Goal: Information Seeking & Learning: Check status

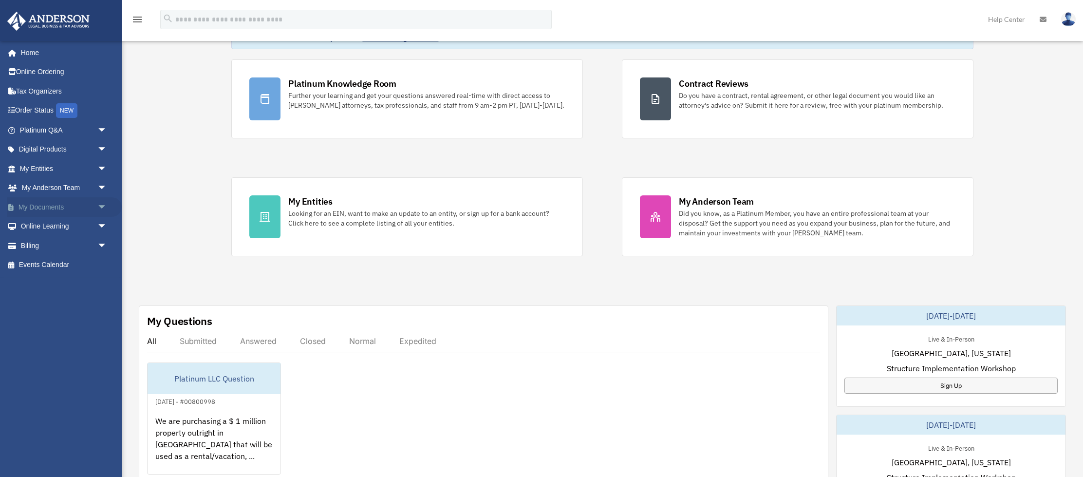
scroll to position [143, 0]
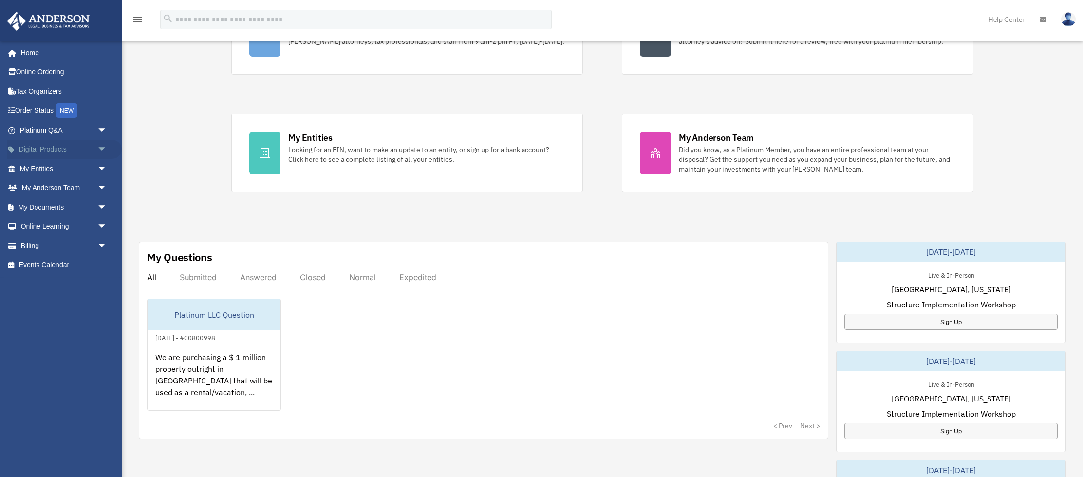
click at [103, 147] on span "arrow_drop_down" at bounding box center [106, 150] width 19 height 20
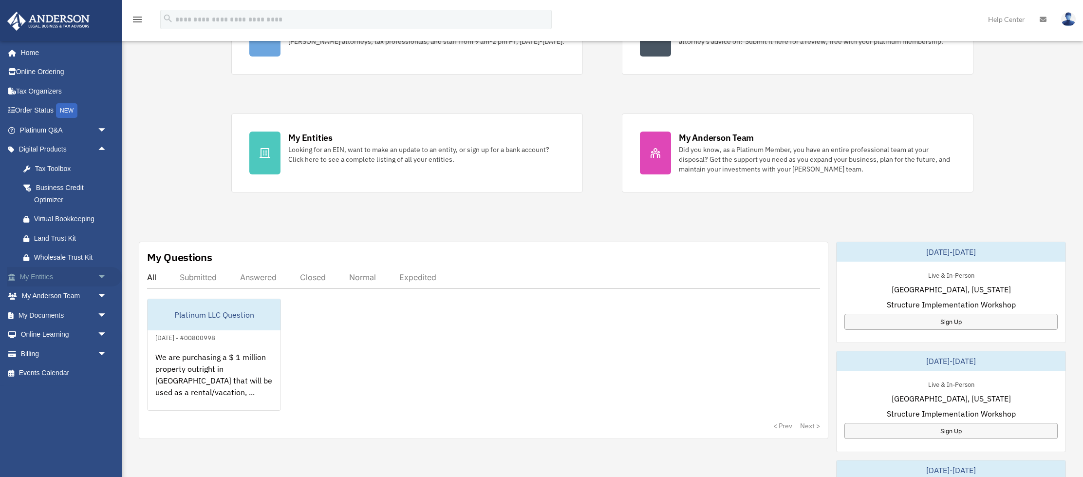
click at [101, 276] on span "arrow_drop_down" at bounding box center [106, 277] width 19 height 20
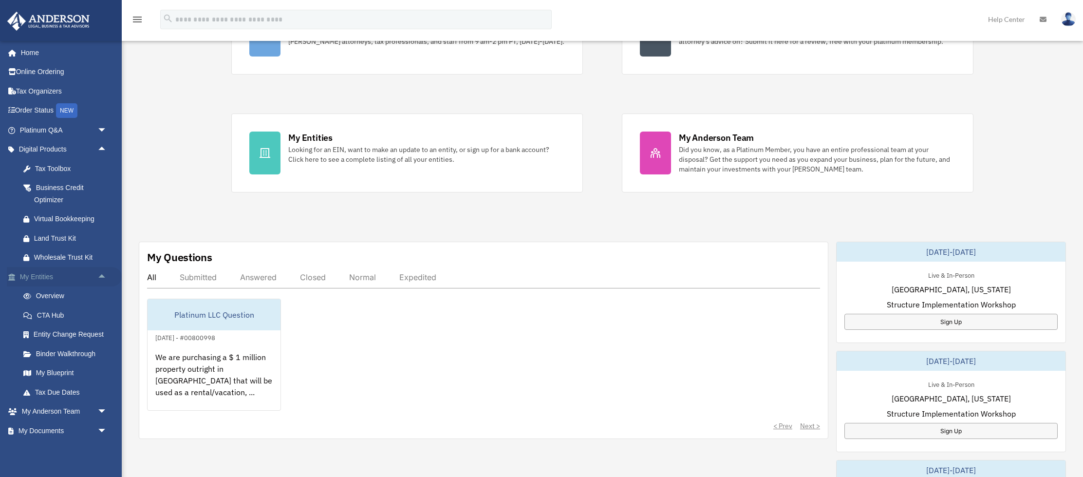
scroll to position [56, 0]
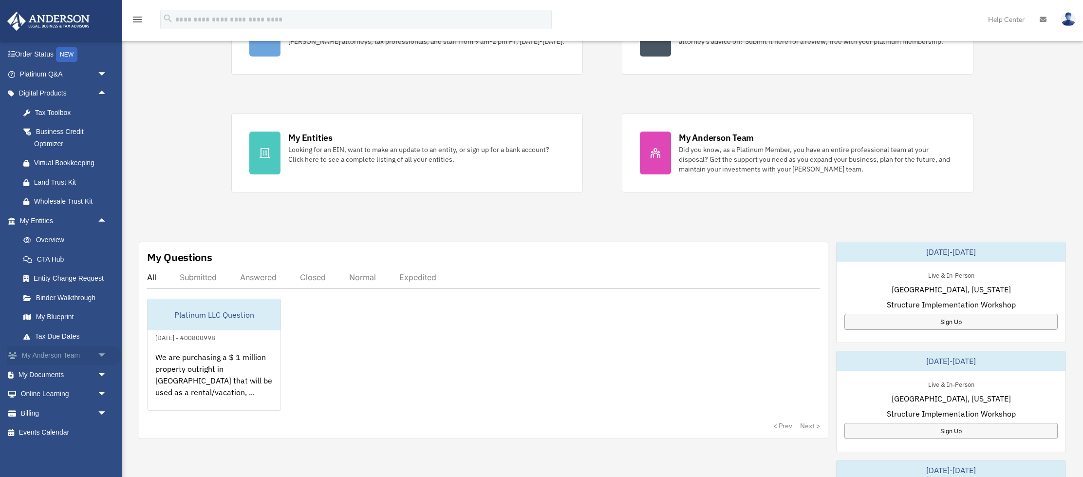
click at [102, 353] on span "arrow_drop_down" at bounding box center [106, 356] width 19 height 20
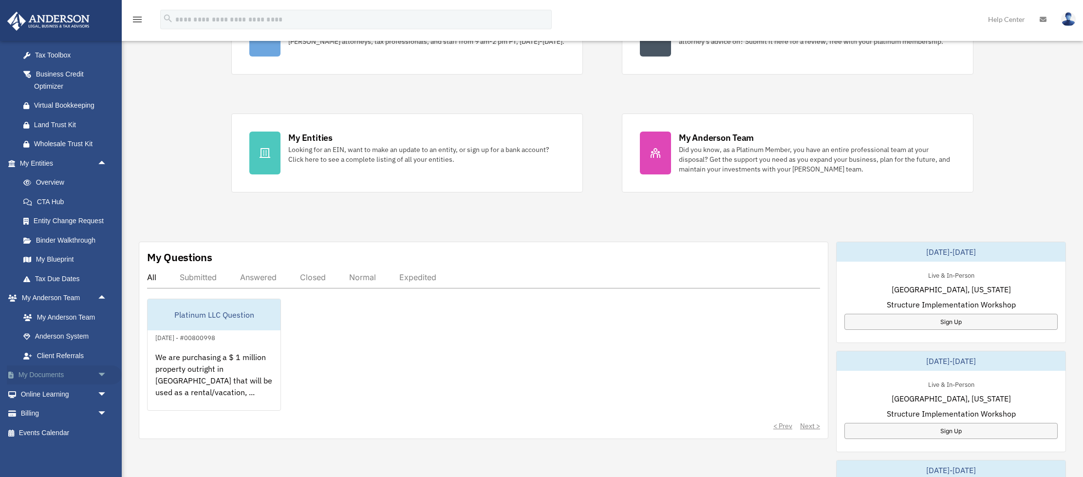
click at [97, 374] on span "arrow_drop_down" at bounding box center [106, 375] width 19 height 20
click at [45, 392] on link "Box" at bounding box center [68, 393] width 108 height 19
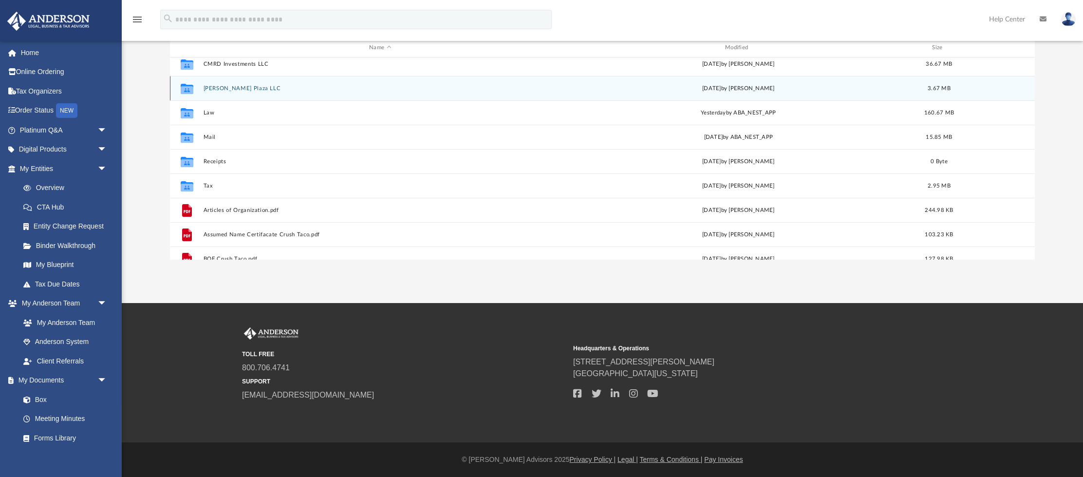
scroll to position [57, 0]
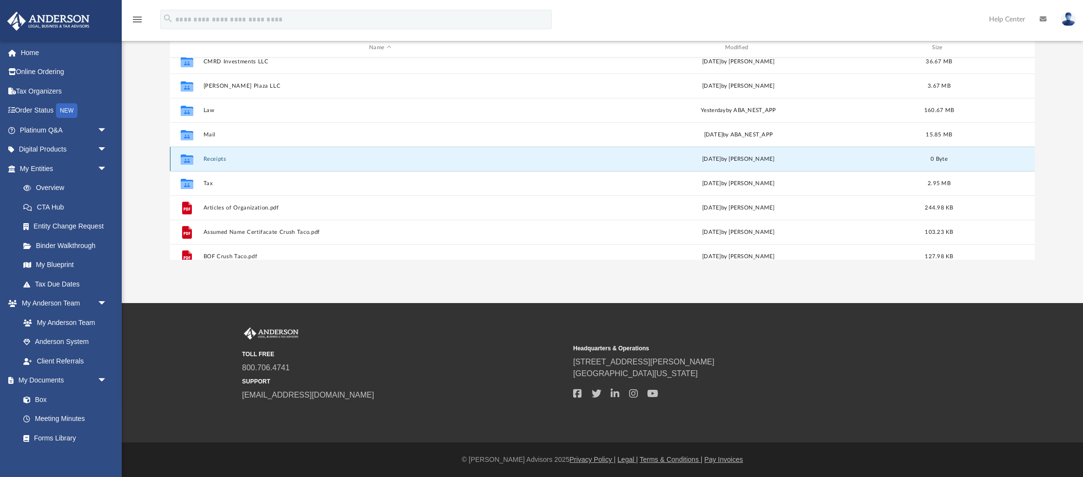
click at [204, 156] on button "Receipts" at bounding box center [380, 159] width 354 height 6
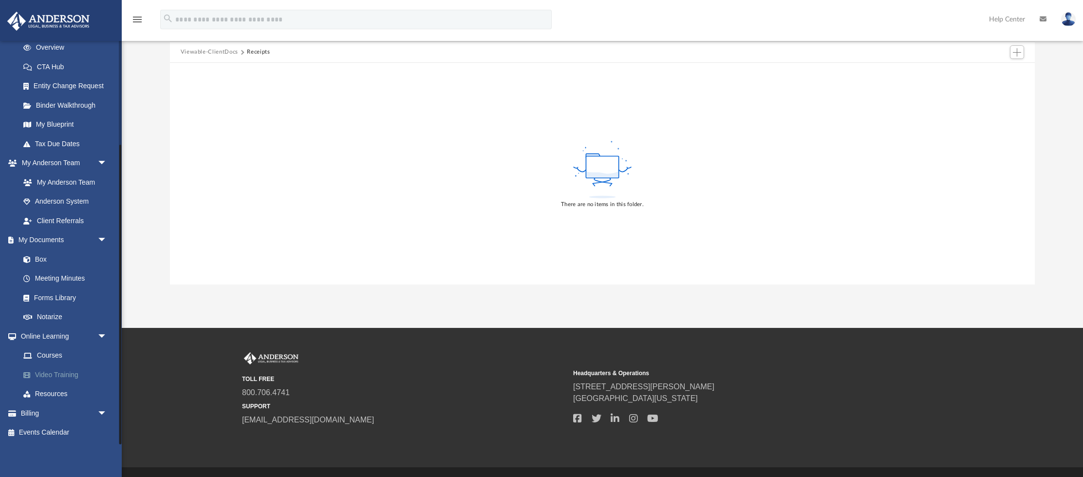
scroll to position [142, 0]
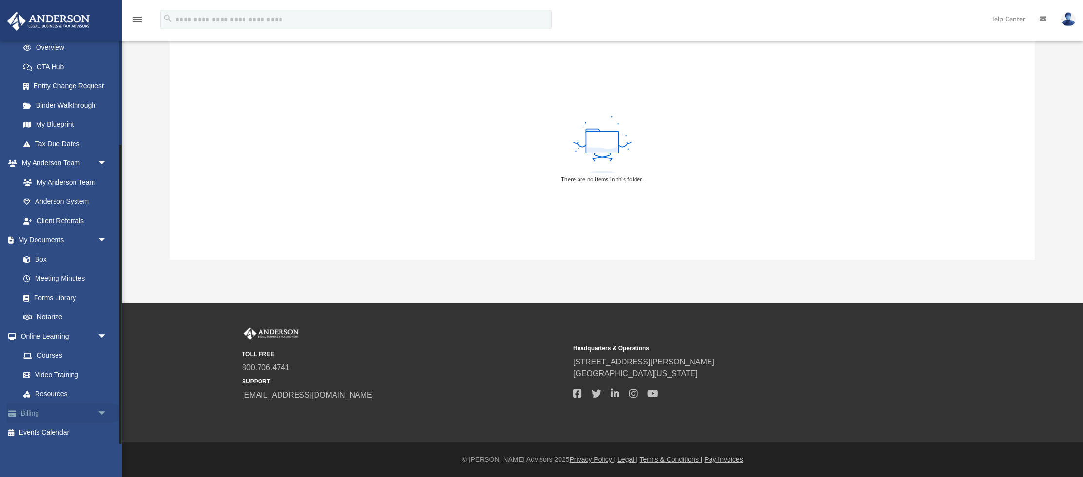
click at [46, 406] on link "Billing arrow_drop_down" at bounding box center [64, 412] width 115 height 19
click at [98, 412] on span "arrow_drop_down" at bounding box center [106, 413] width 19 height 20
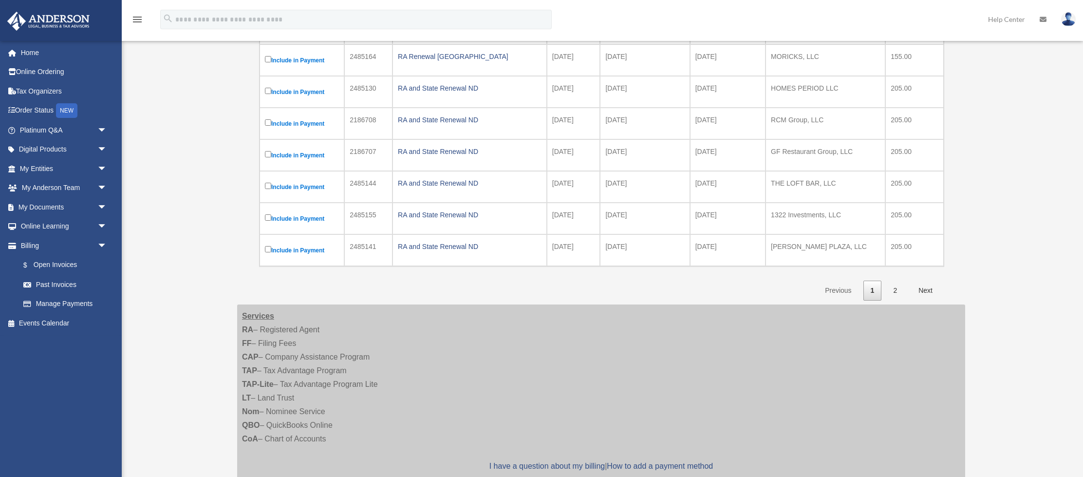
scroll to position [281, 0]
click at [897, 291] on link "2" at bounding box center [894, 290] width 18 height 20
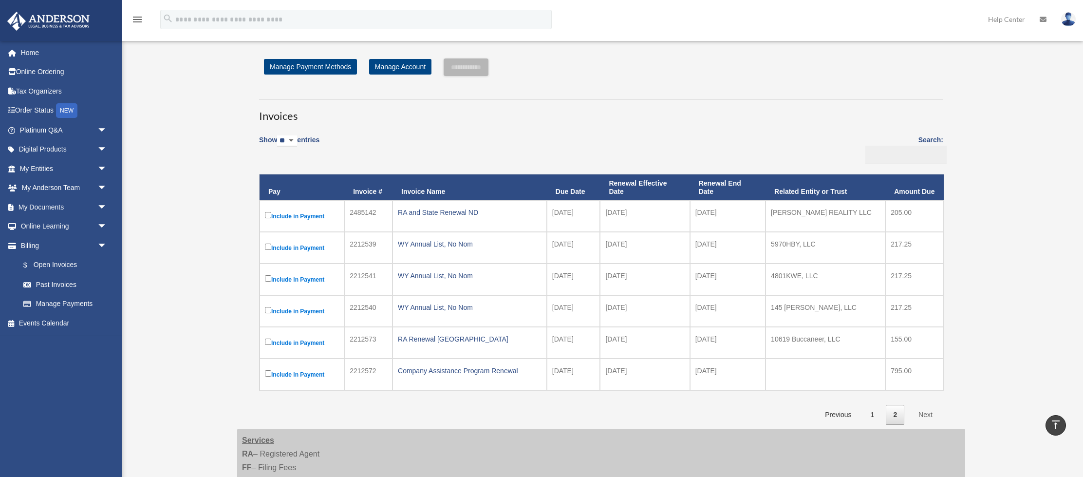
scroll to position [27, 0]
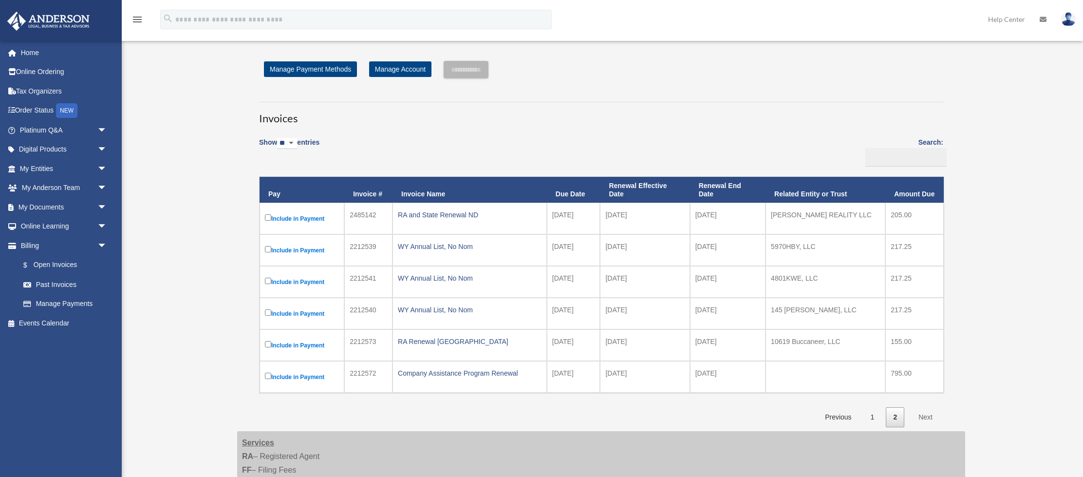
click at [296, 142] on select "** ** ** ***" at bounding box center [287, 143] width 20 height 11
select select "**"
click at [279, 138] on select "** ** ** ***" at bounding box center [287, 143] width 20 height 11
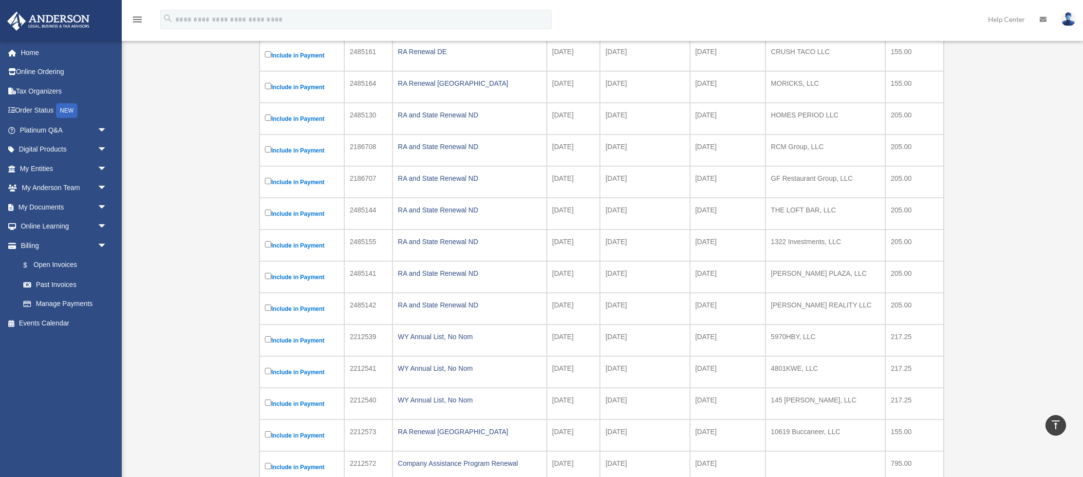
scroll to position [253, 0]
click at [51, 264] on link "$ Open Invoices" at bounding box center [68, 265] width 108 height 20
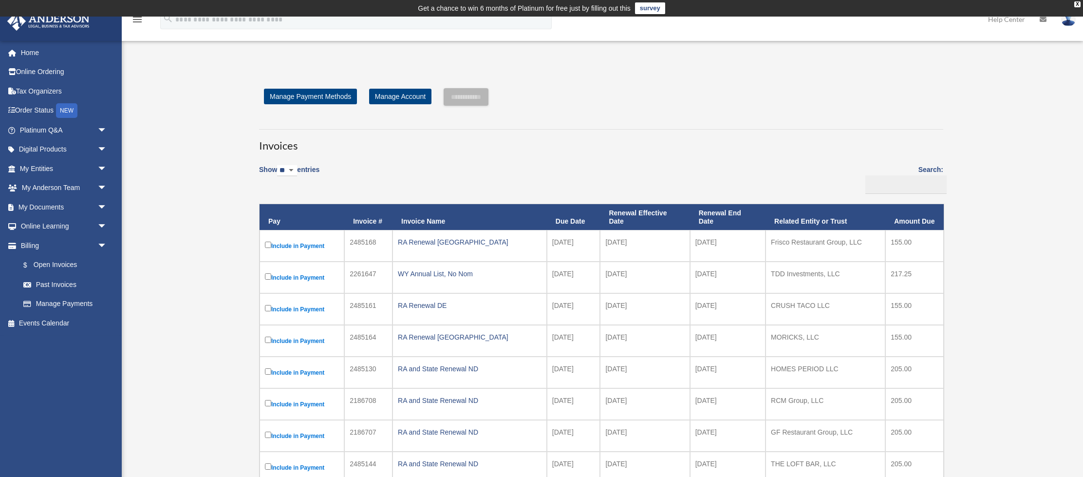
click at [297, 169] on select "** ** ** ***" at bounding box center [287, 170] width 20 height 11
select select "**"
click at [279, 165] on select "** ** ** ***" at bounding box center [287, 170] width 20 height 11
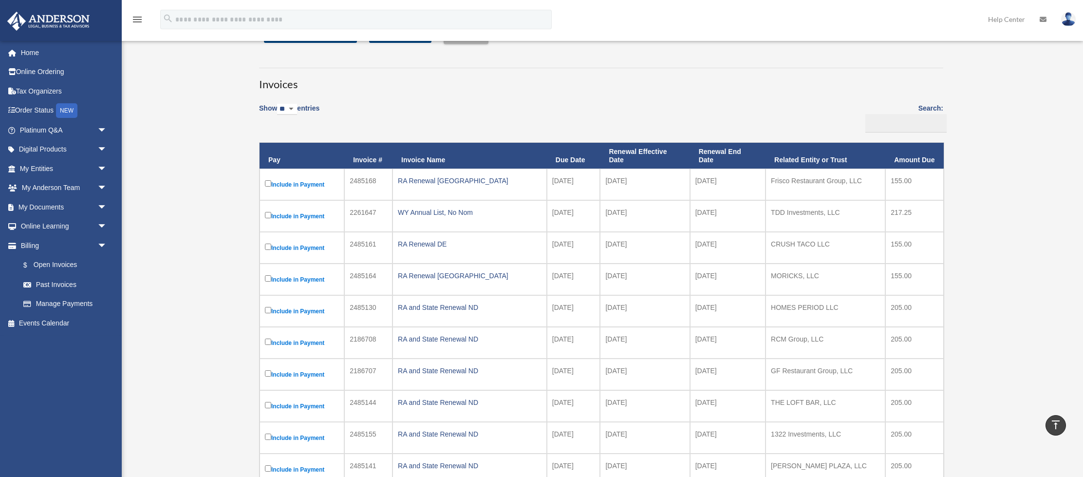
scroll to position [64, 0]
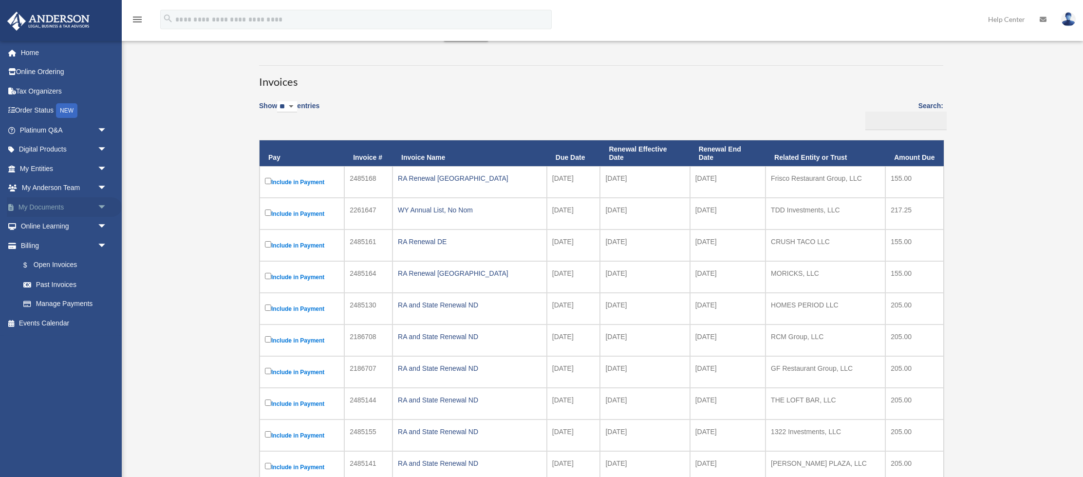
click at [48, 208] on link "My Documents arrow_drop_down" at bounding box center [64, 206] width 115 height 19
click at [106, 205] on span "arrow_drop_down" at bounding box center [106, 207] width 19 height 20
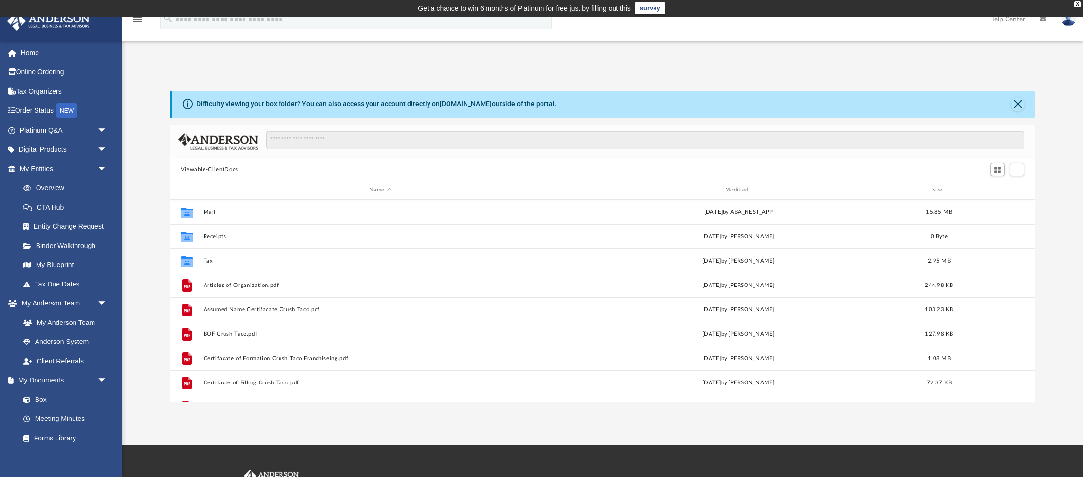
scroll to position [122, 0]
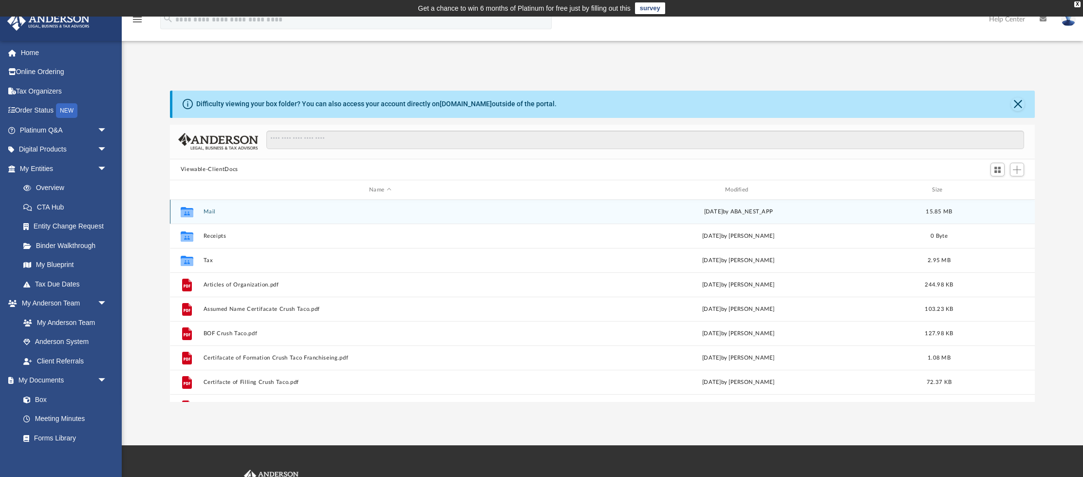
click at [207, 209] on button "Mail" at bounding box center [380, 211] width 354 height 6
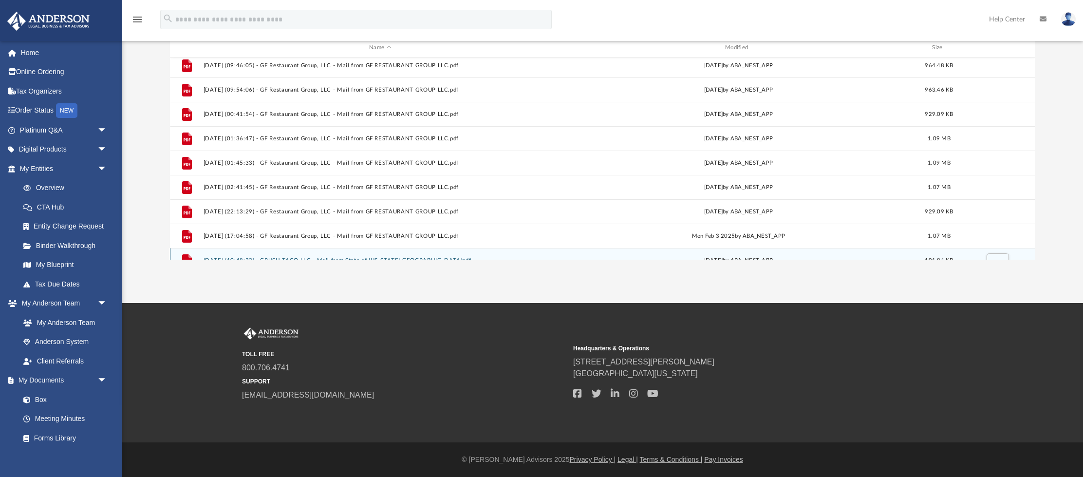
scroll to position [223, 0]
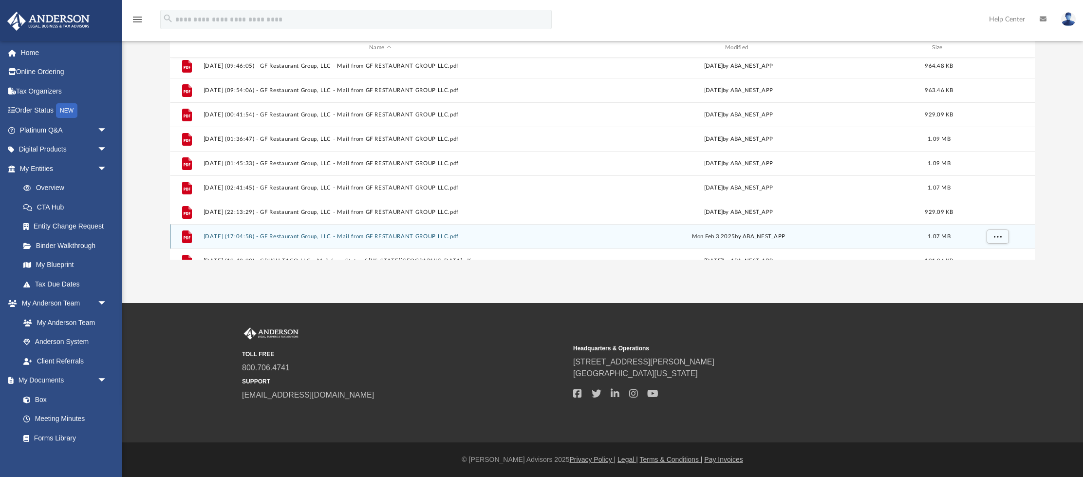
click at [185, 234] on icon "grid" at bounding box center [187, 236] width 10 height 13
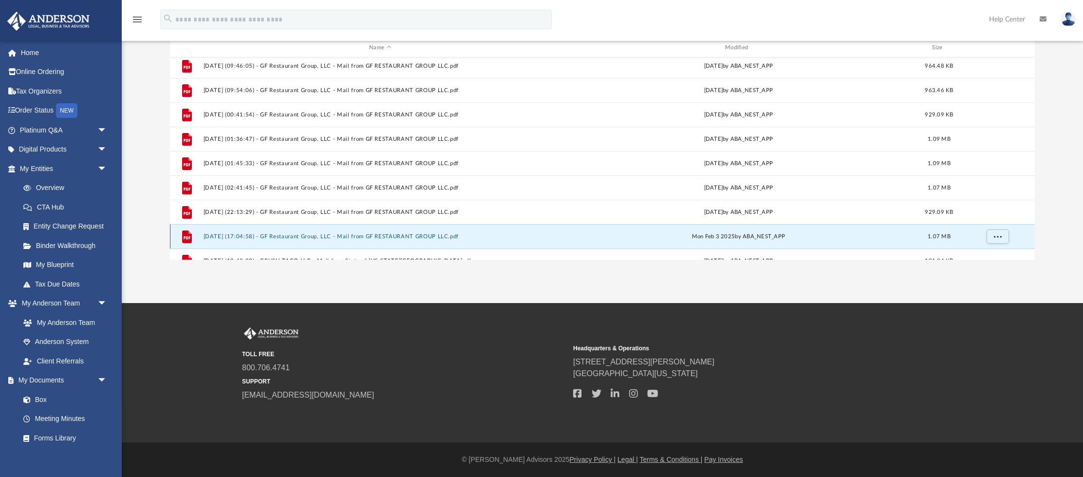
click at [415, 238] on button "2025.02.03 (17:04:58) - GF Restaurant Group, LLC - Mail from GF RESTAURANT GROU…" at bounding box center [380, 236] width 354 height 6
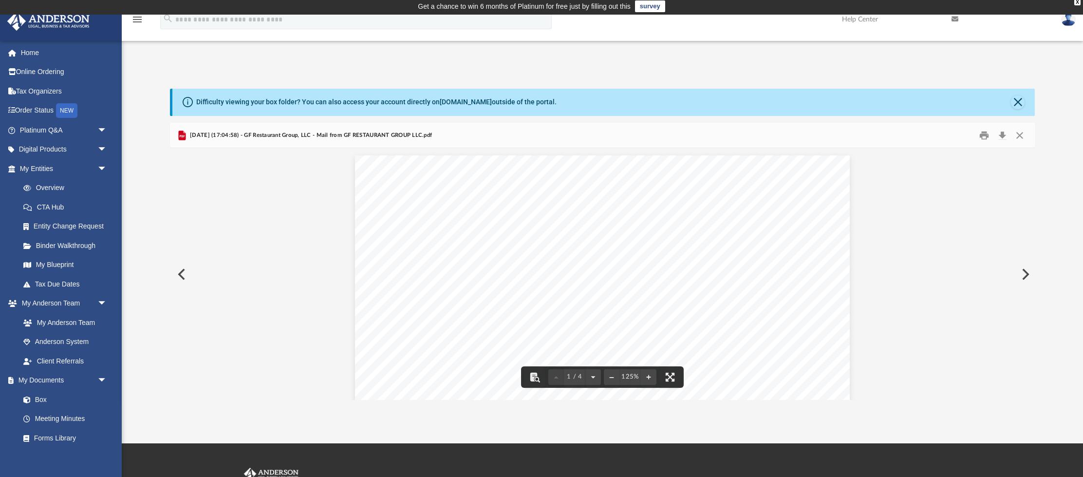
scroll to position [0, 0]
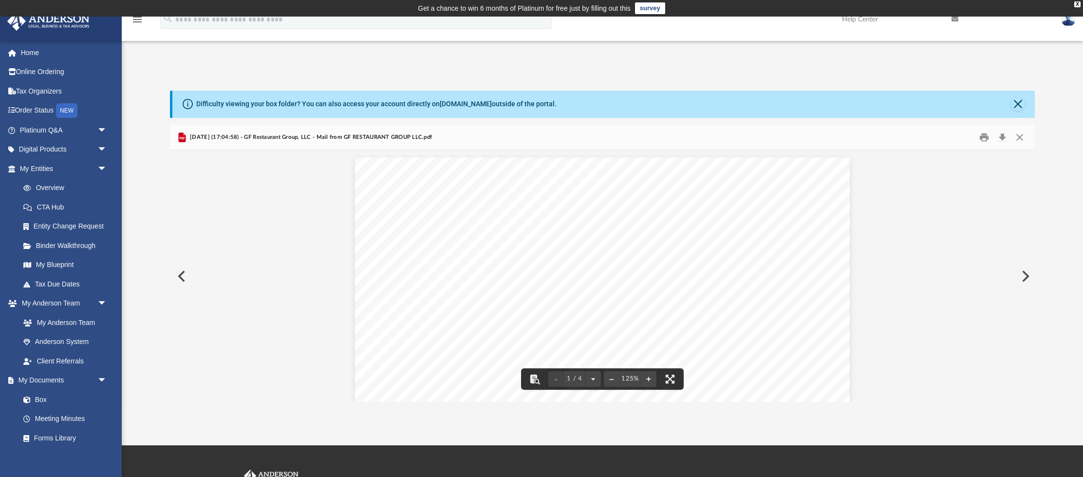
click at [183, 274] on button "Preview" at bounding box center [180, 275] width 21 height 27
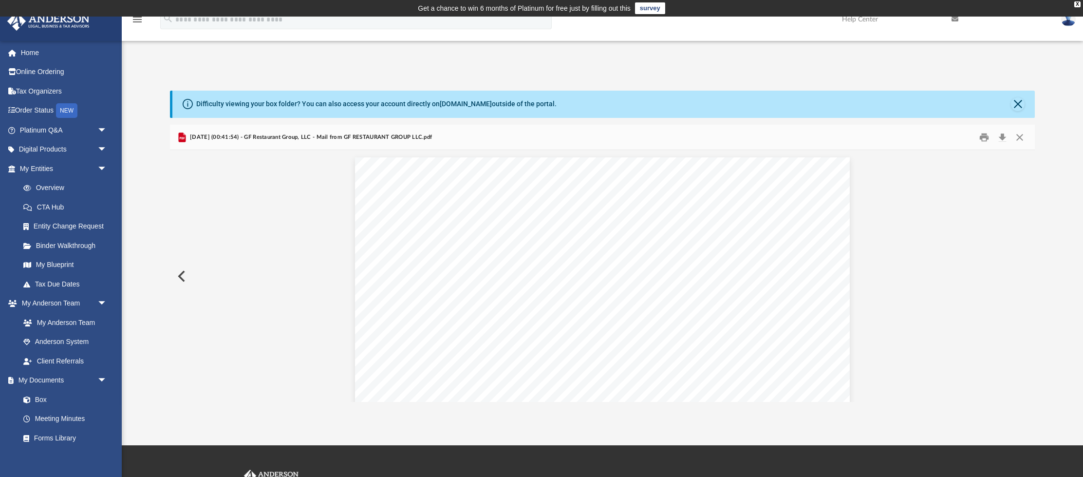
click at [183, 274] on button "Preview" at bounding box center [180, 275] width 21 height 27
click at [183, 278] on button "Preview" at bounding box center [180, 275] width 21 height 27
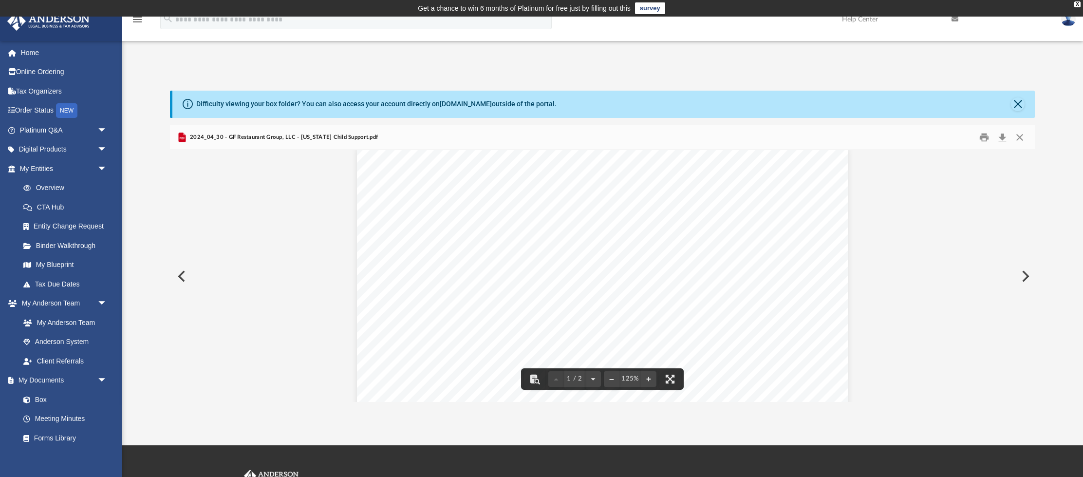
scroll to position [5, 0]
click at [180, 275] on button "Preview" at bounding box center [180, 275] width 21 height 27
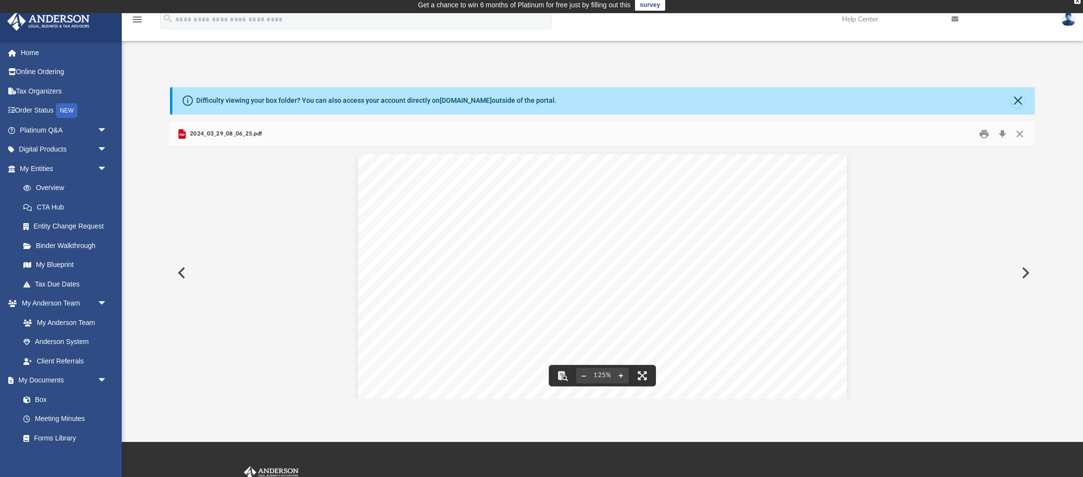
click at [184, 275] on button "Preview" at bounding box center [180, 272] width 21 height 27
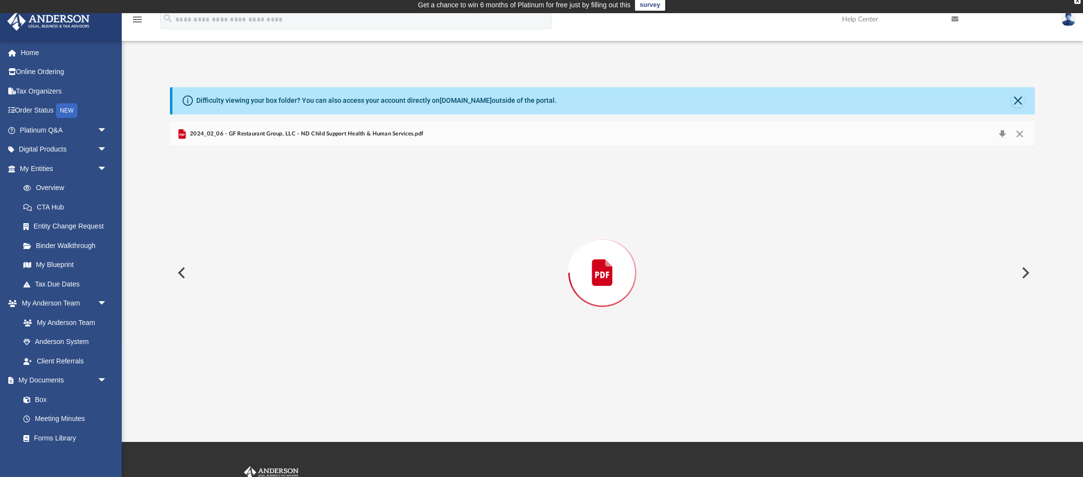
scroll to position [5, 0]
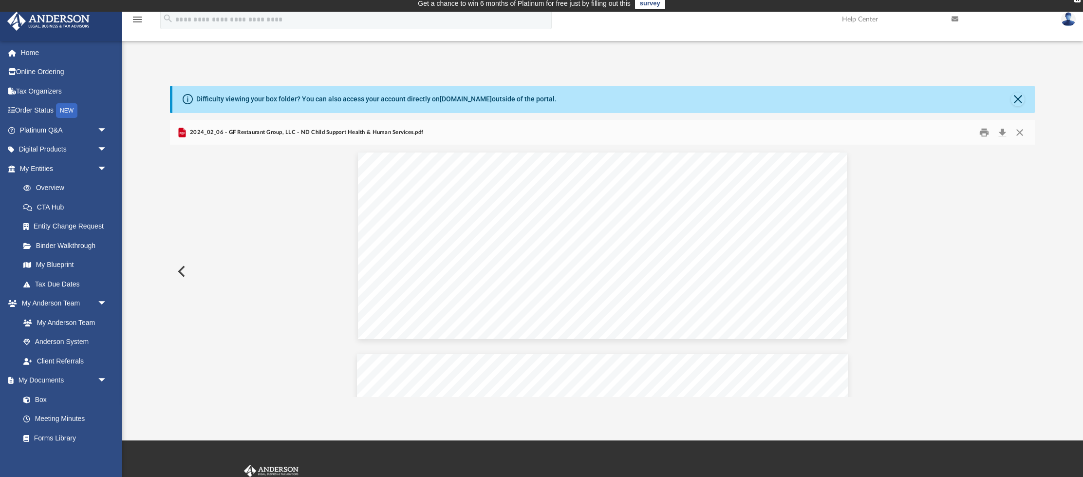
click at [184, 275] on button "Preview" at bounding box center [180, 271] width 21 height 27
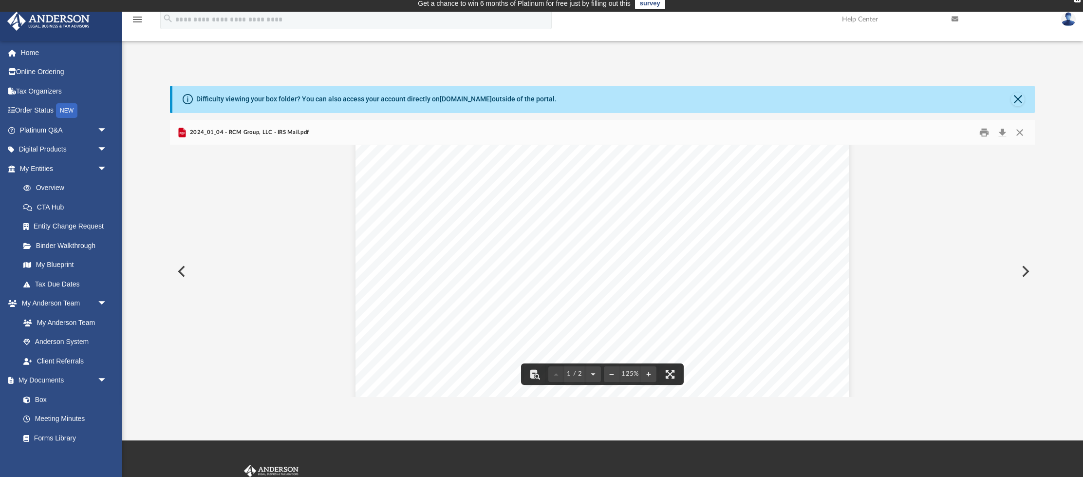
click at [180, 270] on button "Preview" at bounding box center [180, 271] width 21 height 27
click at [181, 270] on button "Preview" at bounding box center [180, 271] width 21 height 27
click at [192, 255] on div "Document Viewer" at bounding box center [602, 469] width 865 height 1313
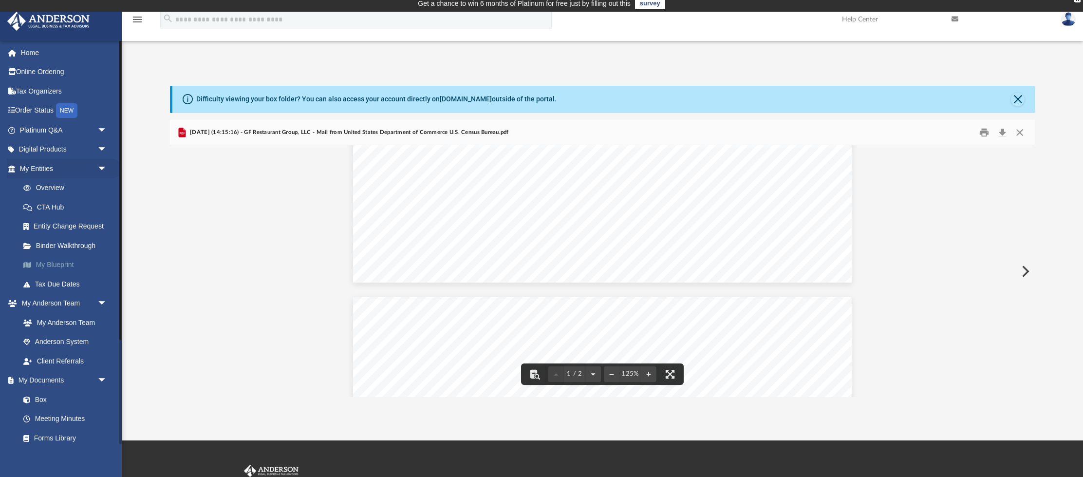
scroll to position [508, 0]
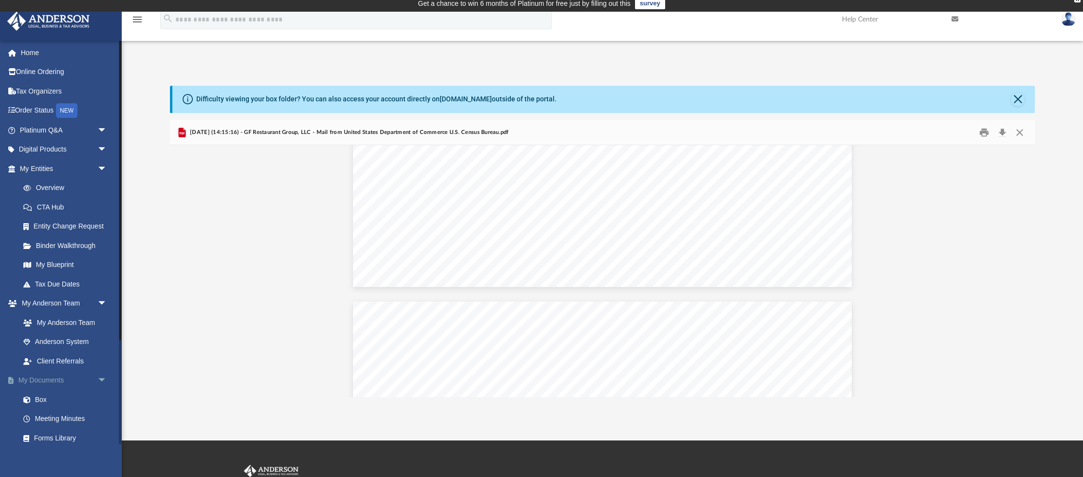
click at [97, 376] on span "arrow_drop_down" at bounding box center [106, 380] width 19 height 20
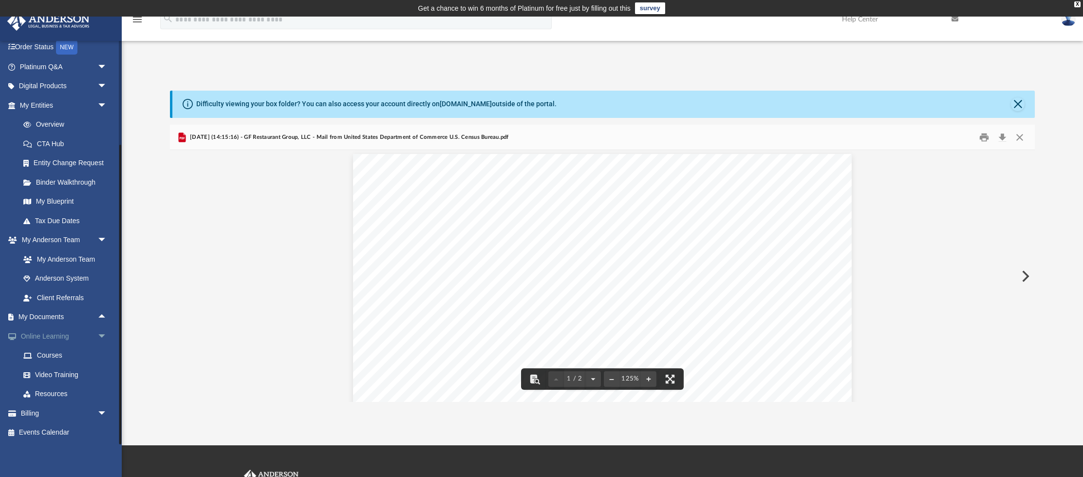
scroll to position [0, 0]
click at [73, 260] on link "My Anderson Team" at bounding box center [68, 258] width 108 height 19
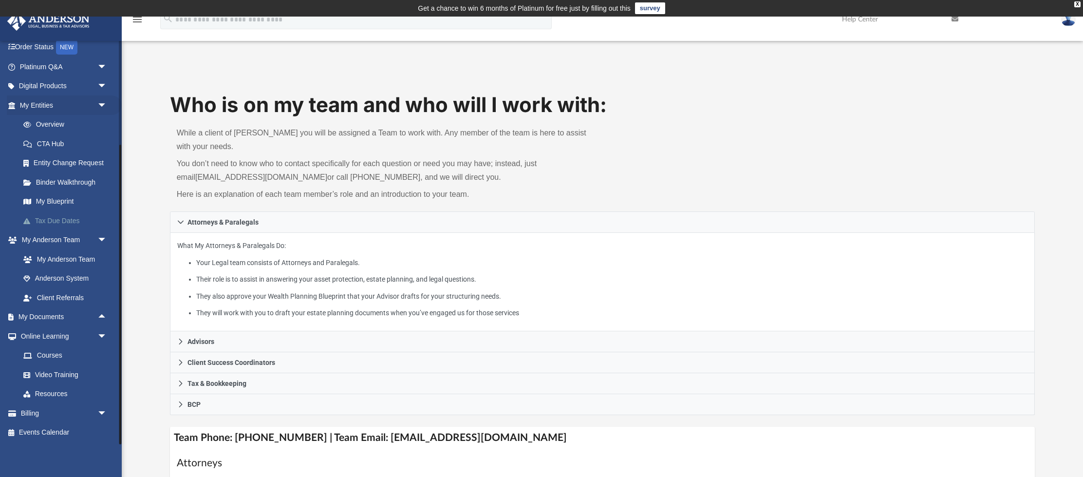
click at [51, 219] on link "Tax Due Dates" at bounding box center [68, 220] width 108 height 19
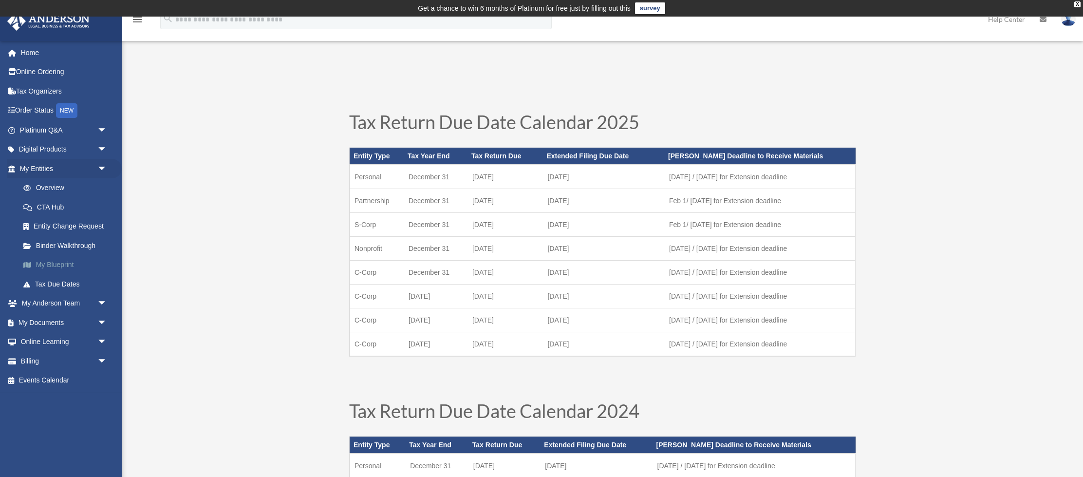
click at [50, 266] on link "My Blueprint" at bounding box center [68, 264] width 108 height 19
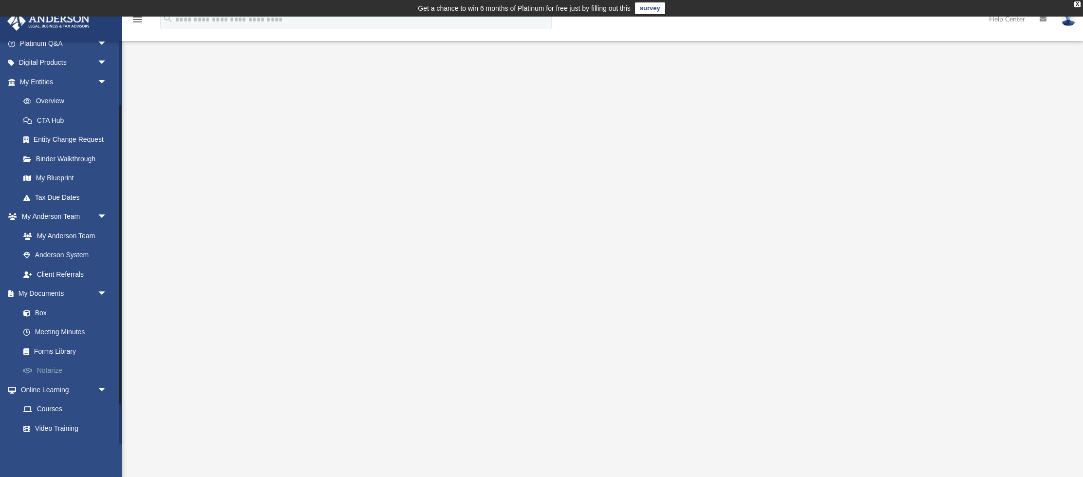
scroll to position [140, 0]
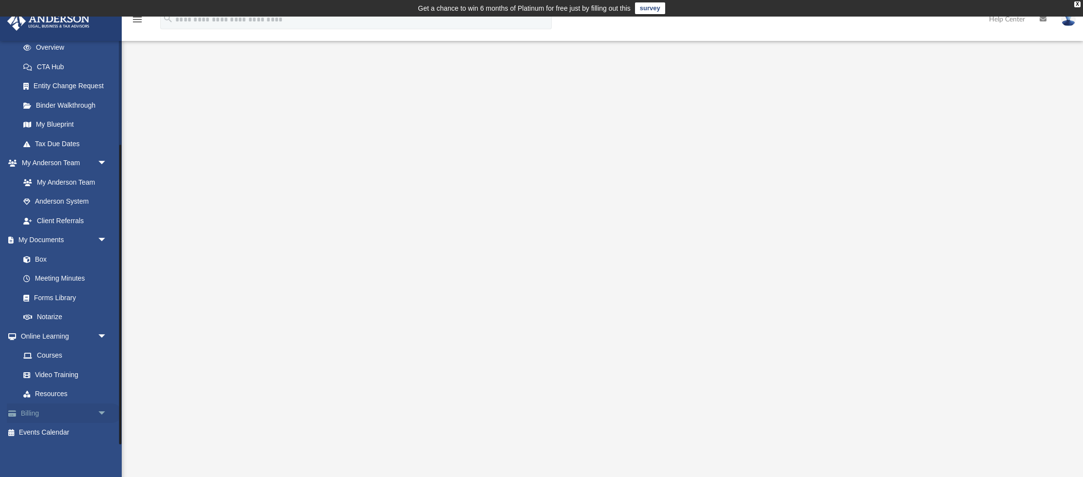
click at [99, 412] on span "arrow_drop_down" at bounding box center [106, 413] width 19 height 20
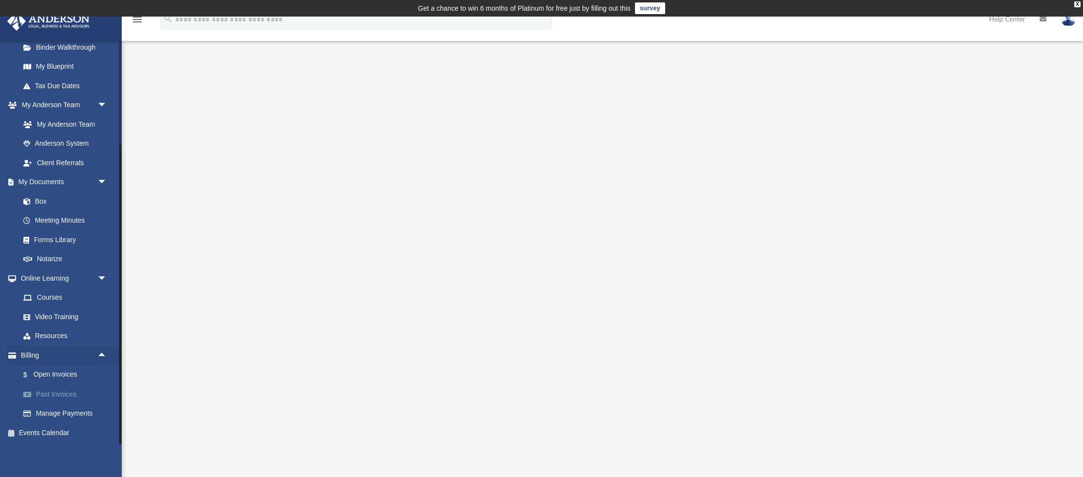
click at [60, 393] on link "Past Invoices" at bounding box center [68, 393] width 108 height 19
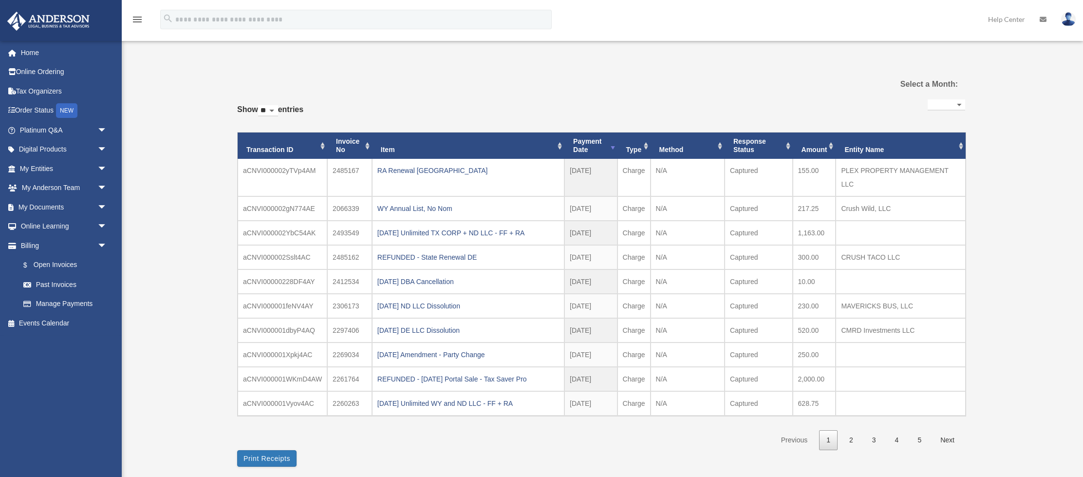
select select
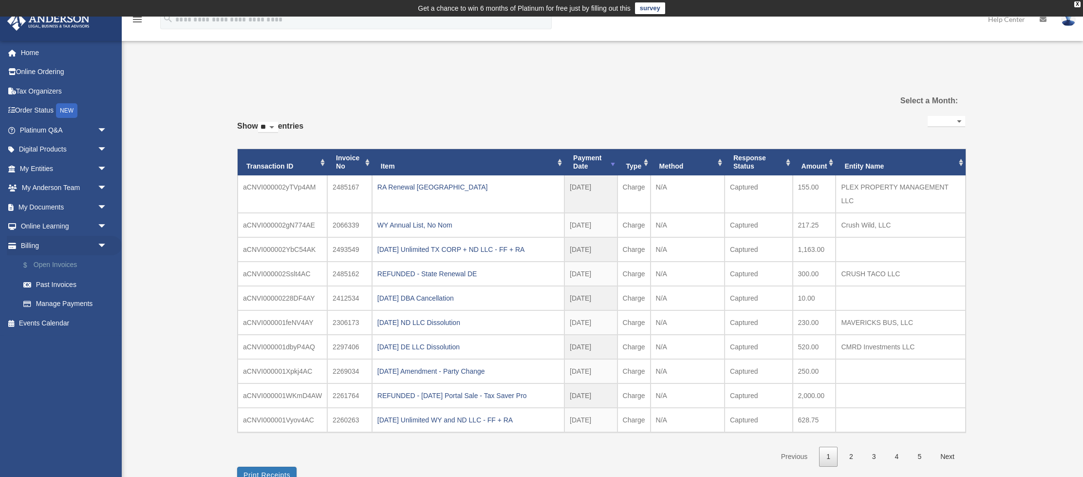
click at [60, 264] on link "$ Open Invoices" at bounding box center [68, 265] width 108 height 20
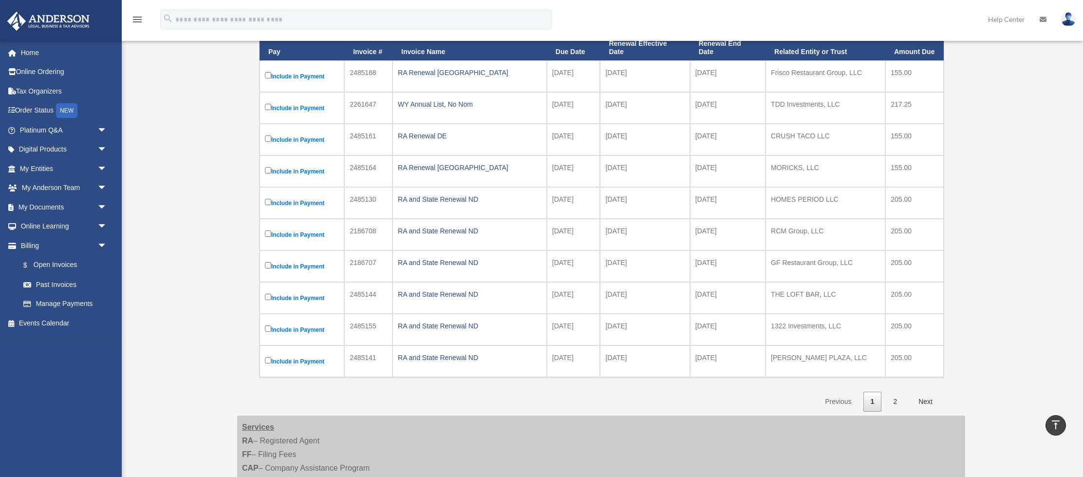
scroll to position [166, 0]
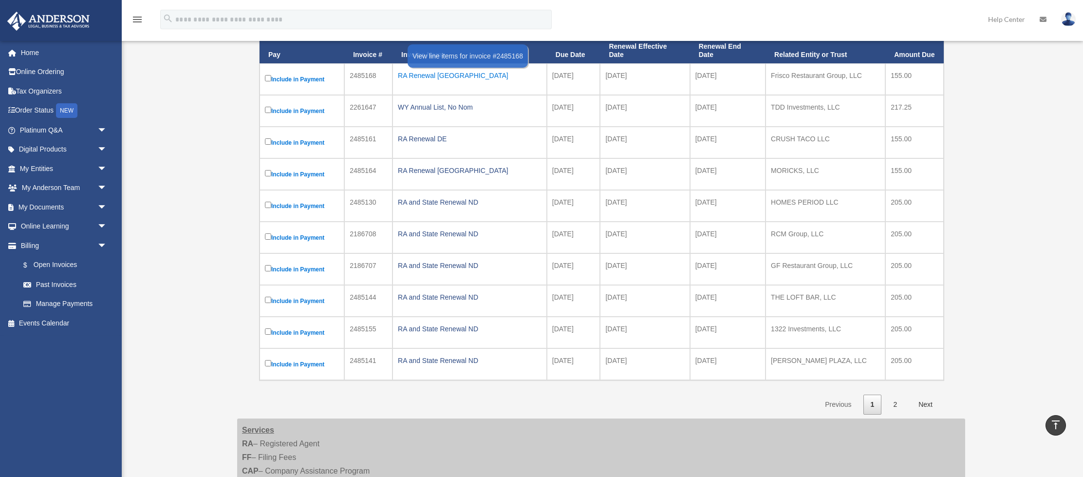
click at [418, 77] on div "RA Renewal [GEOGRAPHIC_DATA]" at bounding box center [470, 76] width 144 height 14
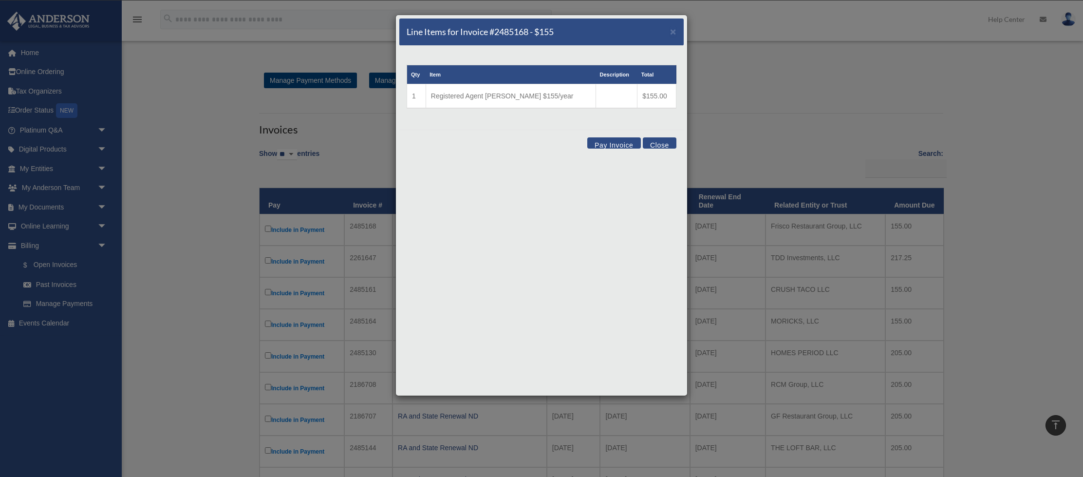
scroll to position [13, 0]
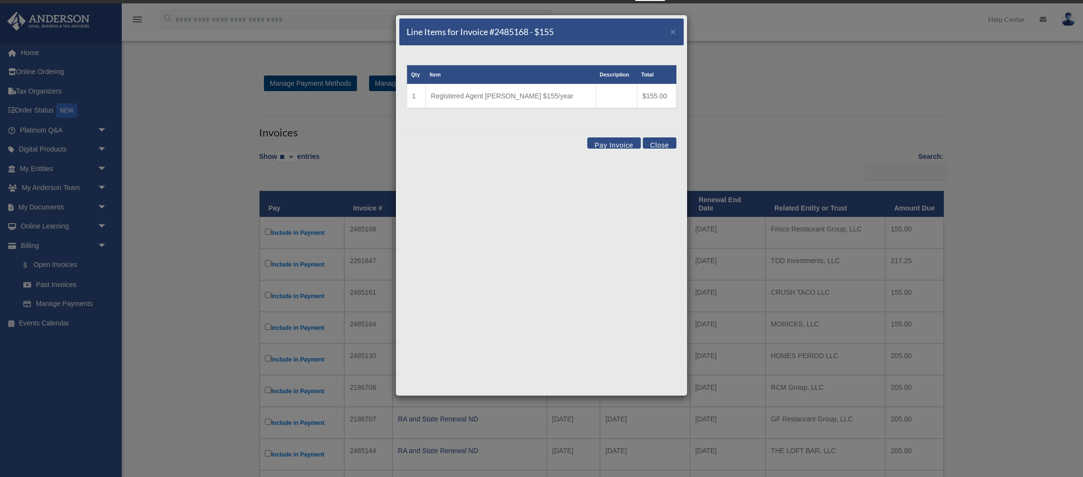
click at [665, 145] on button "Close" at bounding box center [660, 142] width 34 height 11
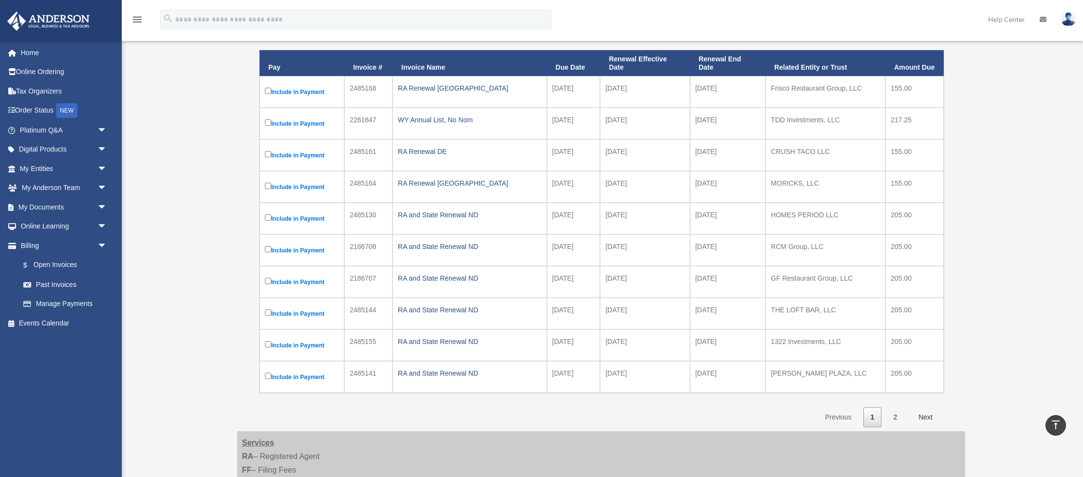
scroll to position [154, 0]
click at [896, 409] on link "2" at bounding box center [894, 416] width 18 height 20
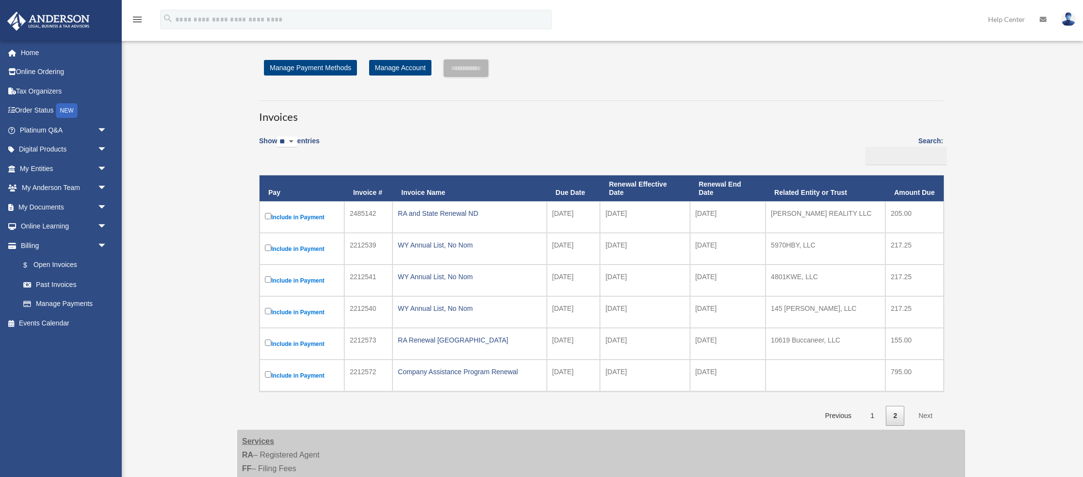
scroll to position [0, 0]
